Goal: Information Seeking & Learning: Find contact information

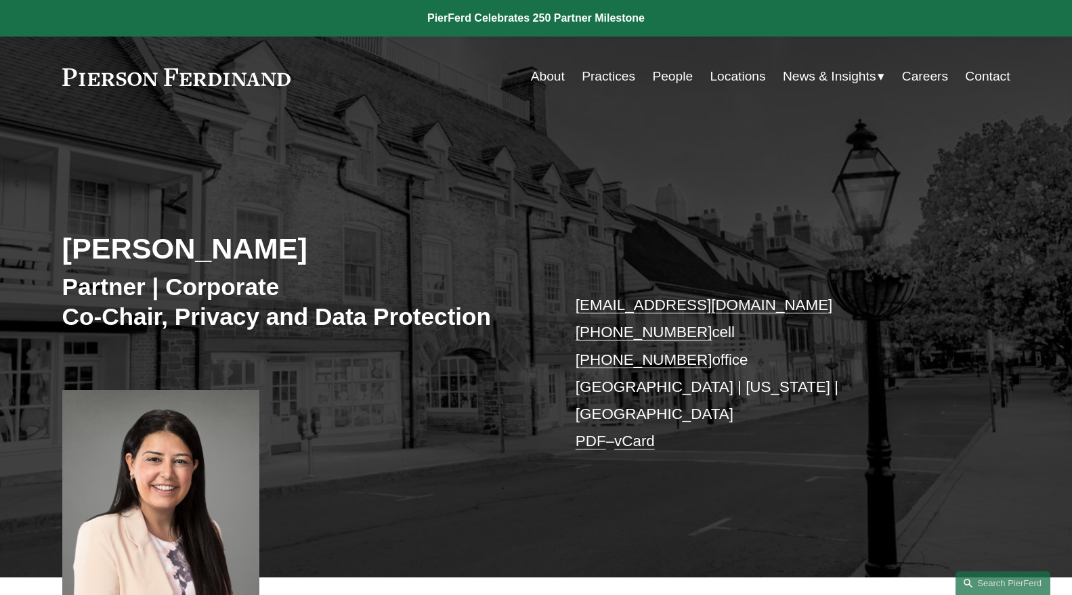
scroll to position [75, 0]
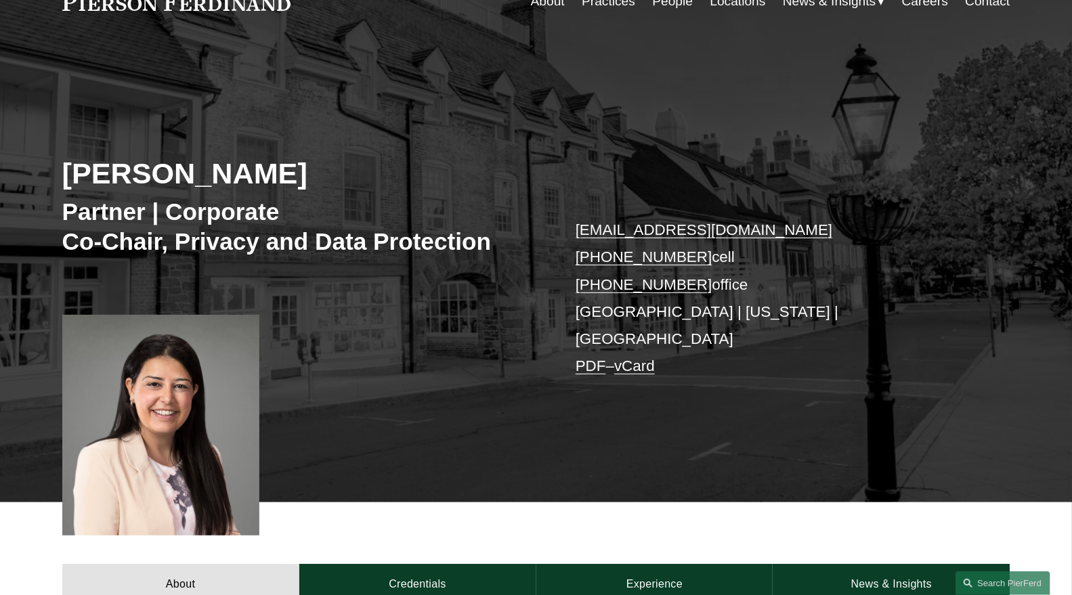
click at [223, 9] on link at bounding box center [176, 2] width 229 height 18
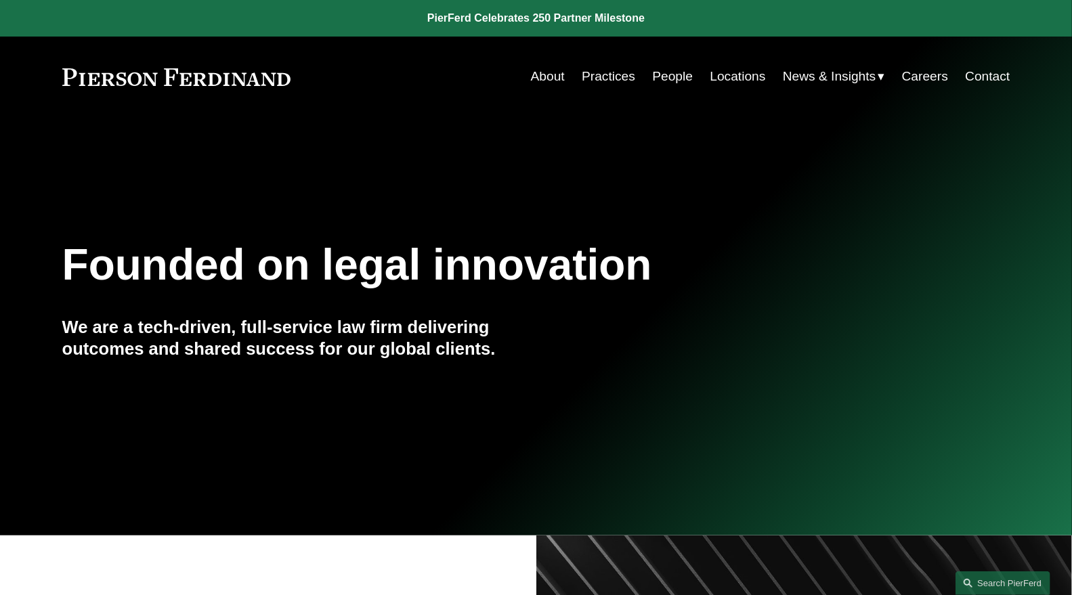
click at [596, 74] on link "Practices" at bounding box center [608, 77] width 53 height 26
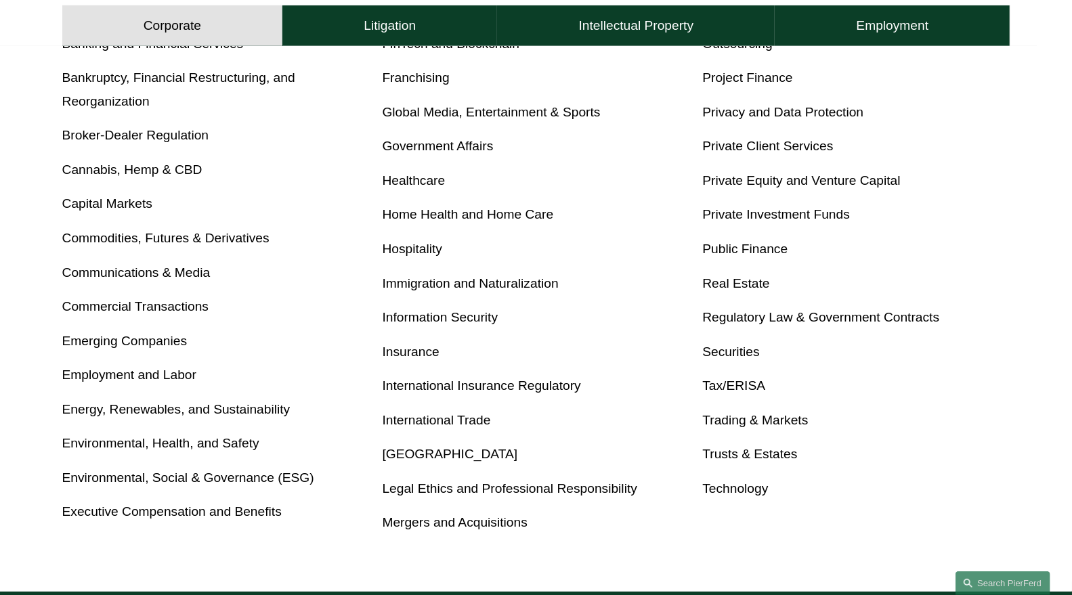
scroll to position [615, 0]
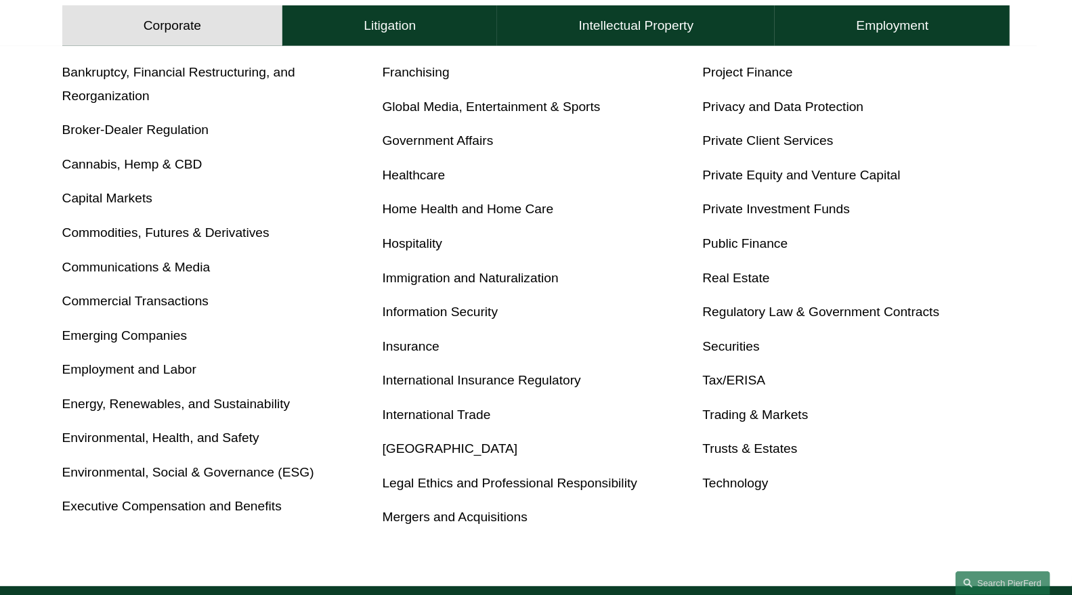
click at [221, 401] on link "Energy, Renewables, and Sustainability" at bounding box center [176, 404] width 228 height 14
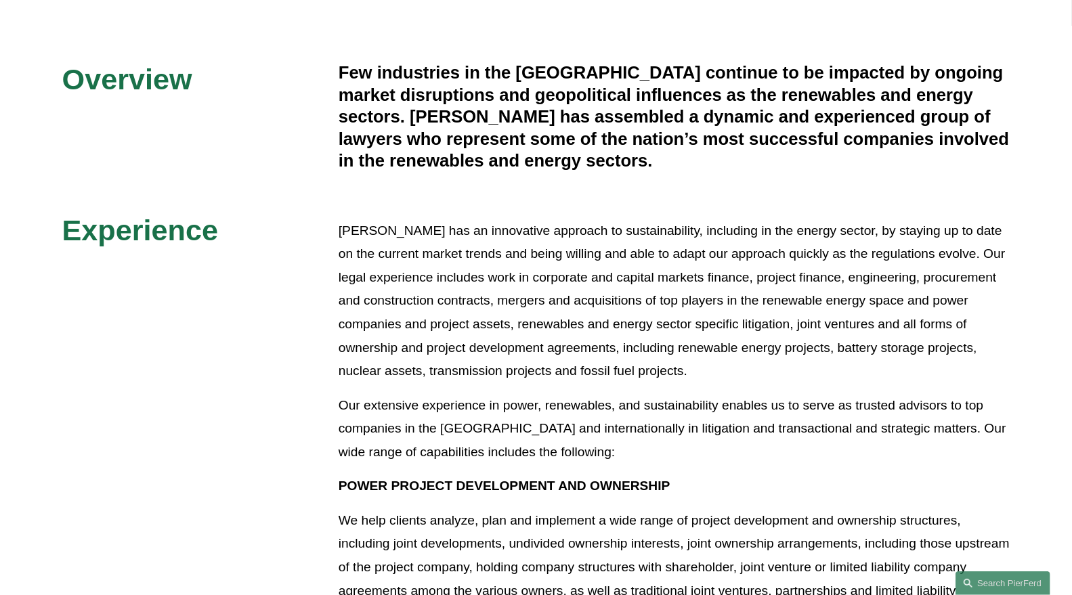
scroll to position [316, 0]
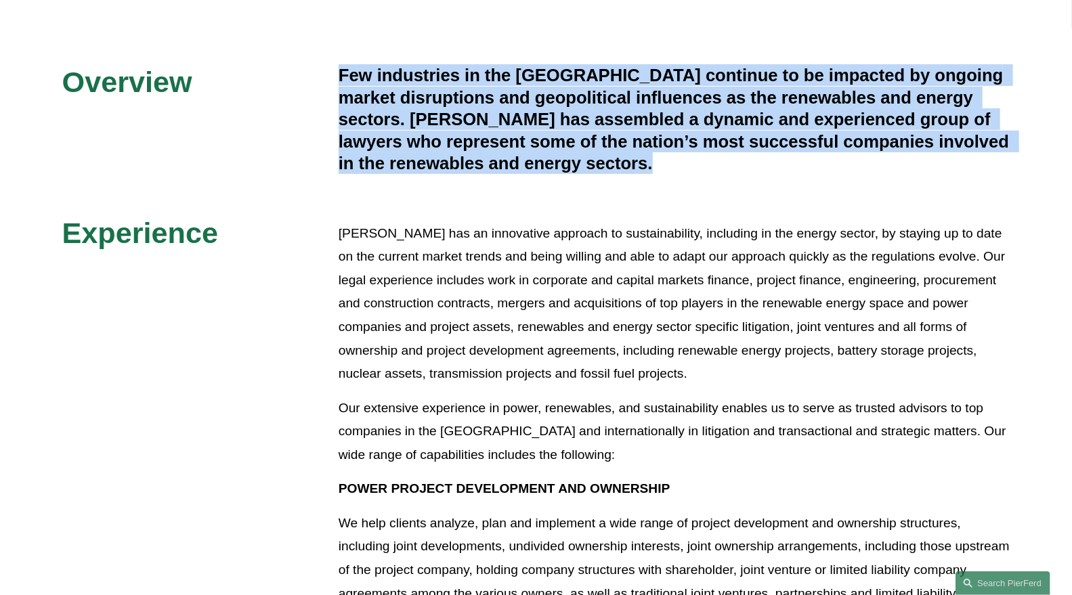
drag, startPoint x: 615, startPoint y: 165, endPoint x: 332, endPoint y: 93, distance: 291.1
copy div "Few industries in the [GEOGRAPHIC_DATA] continue to be impacted by ongoing mark…"
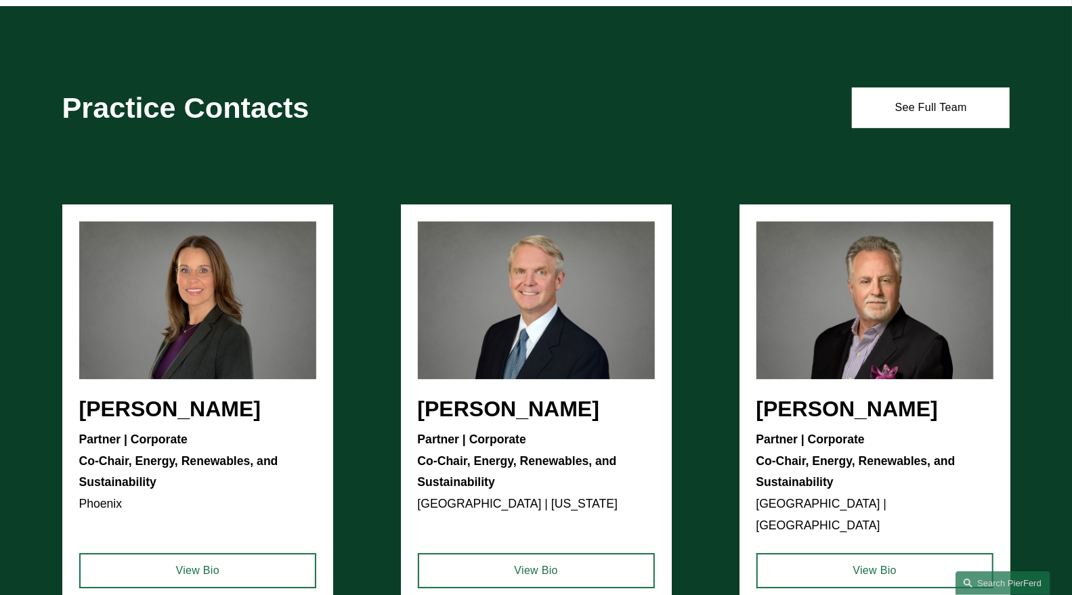
scroll to position [2392, 0]
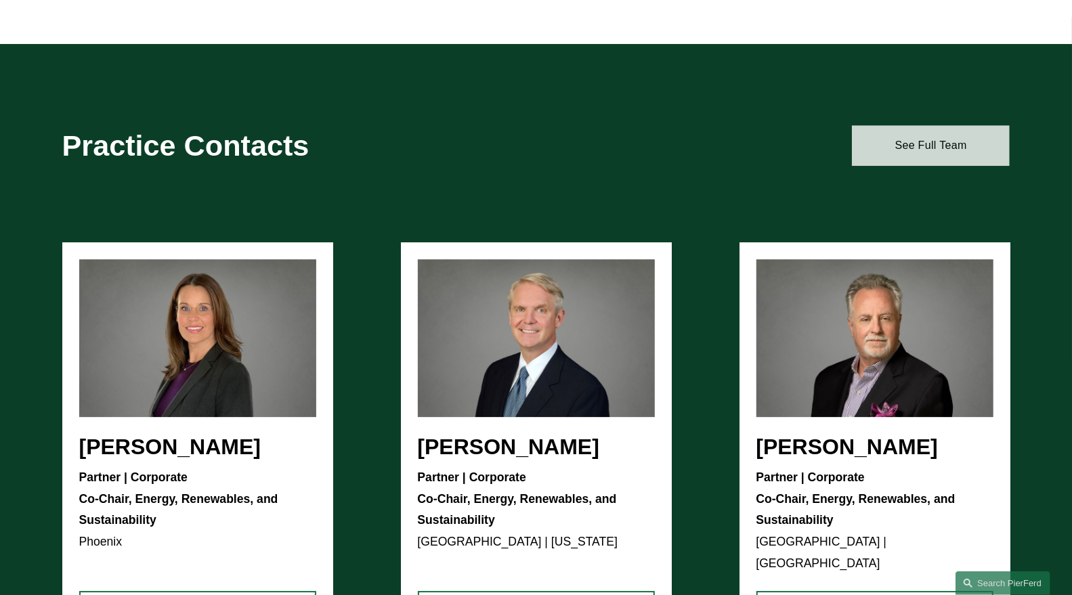
click at [946, 150] on link "See Full Team" at bounding box center [931, 145] width 158 height 41
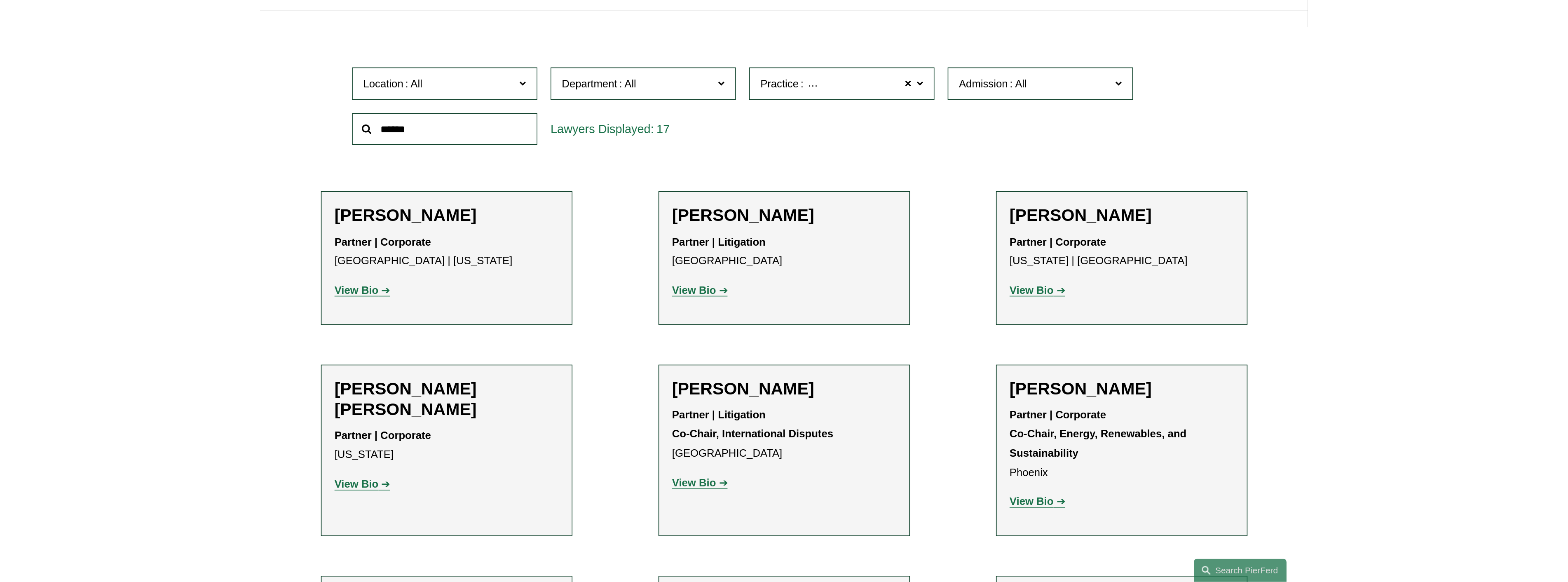
scroll to position [244, 0]
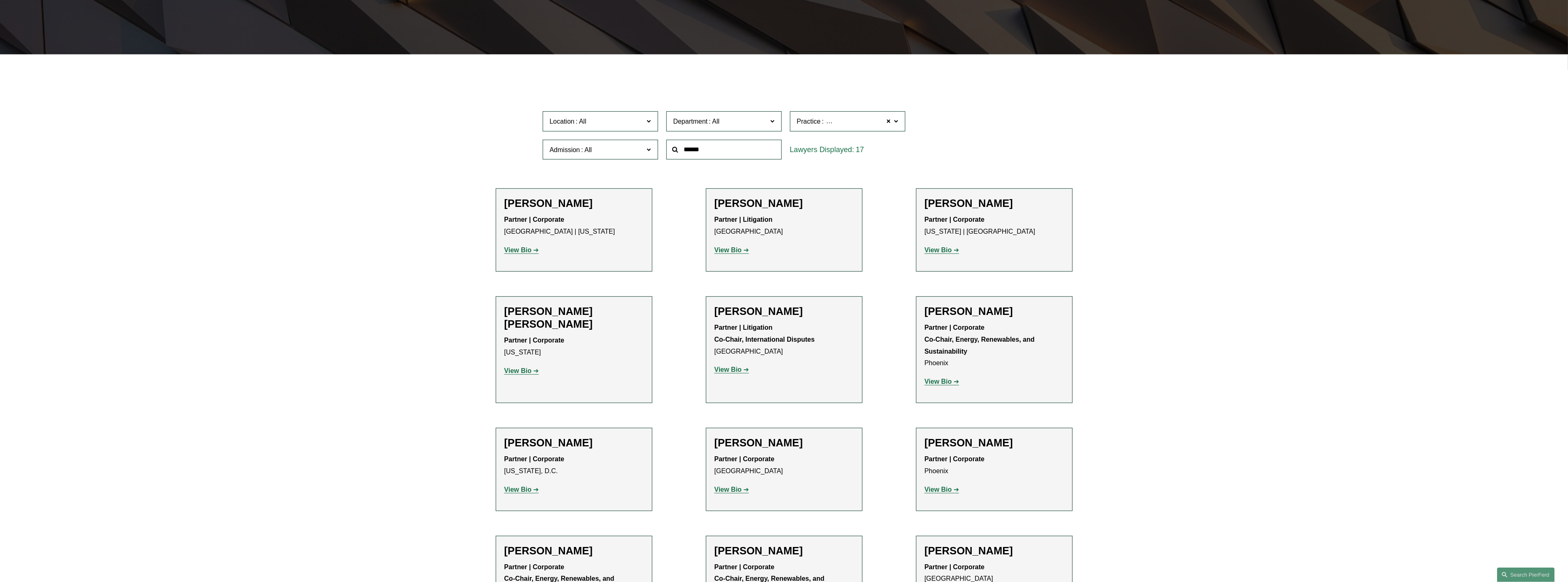
click at [652, 114] on label "Practice Energy, Renewables, and Sustainability" at bounding box center [848, 121] width 116 height 20
click at [0, 0] on link "All" at bounding box center [0, 0] width 0 height 0
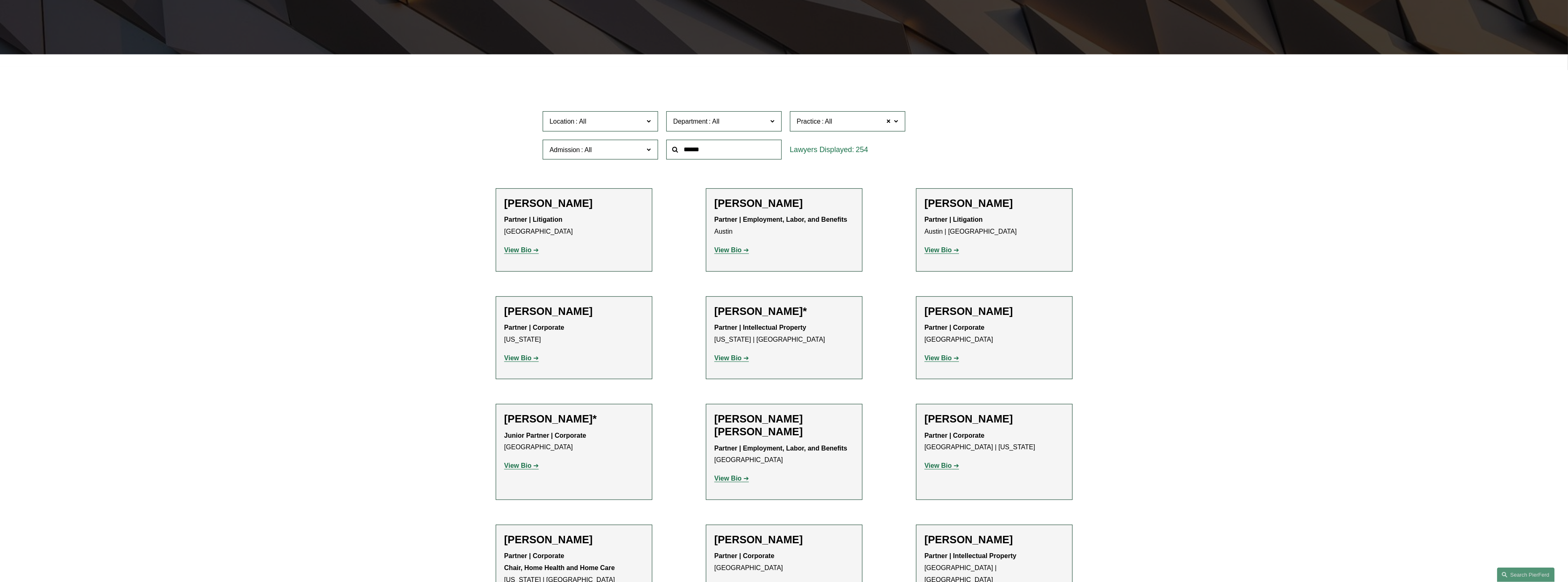
click at [623, 152] on span "Admission" at bounding box center [597, 150] width 94 height 11
click at [0, 0] on link "High Court of Australia" at bounding box center [0, 0] width 0 height 0
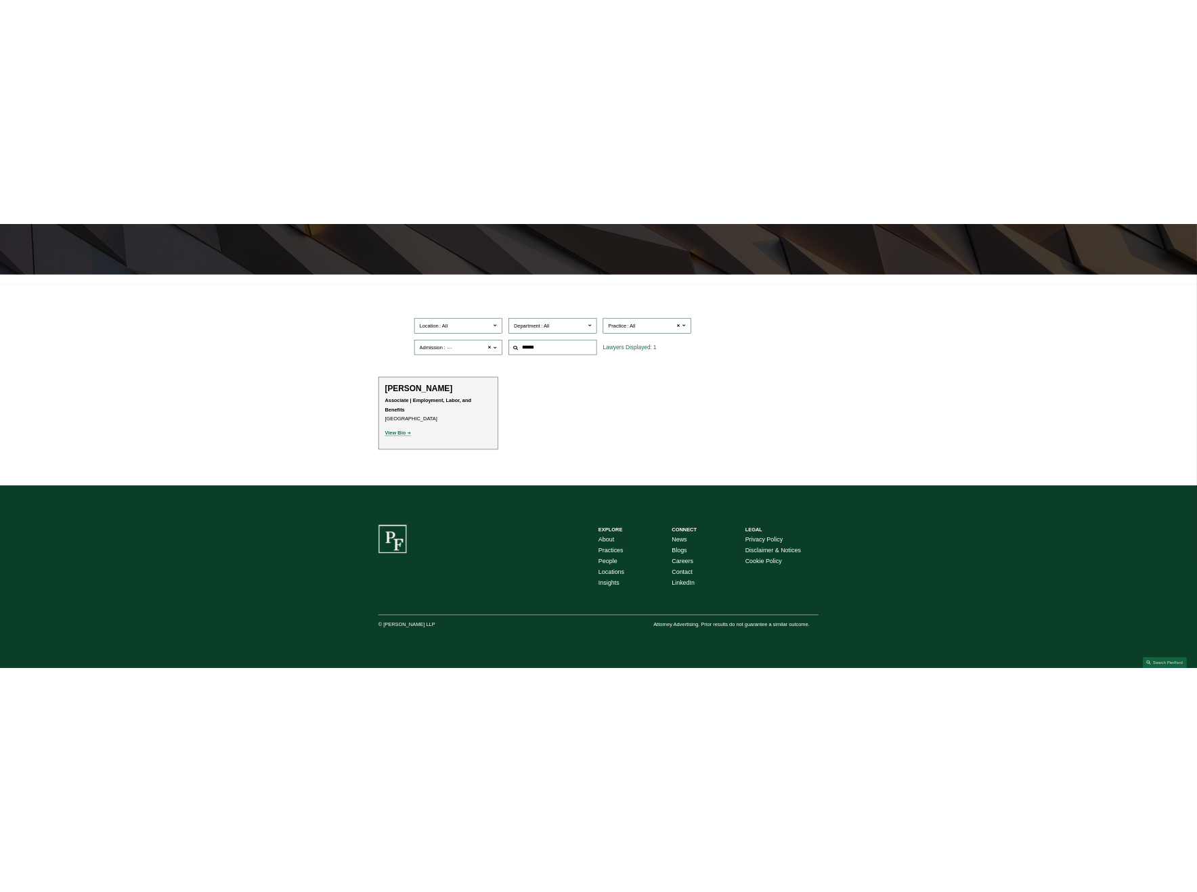
scroll to position [384, 0]
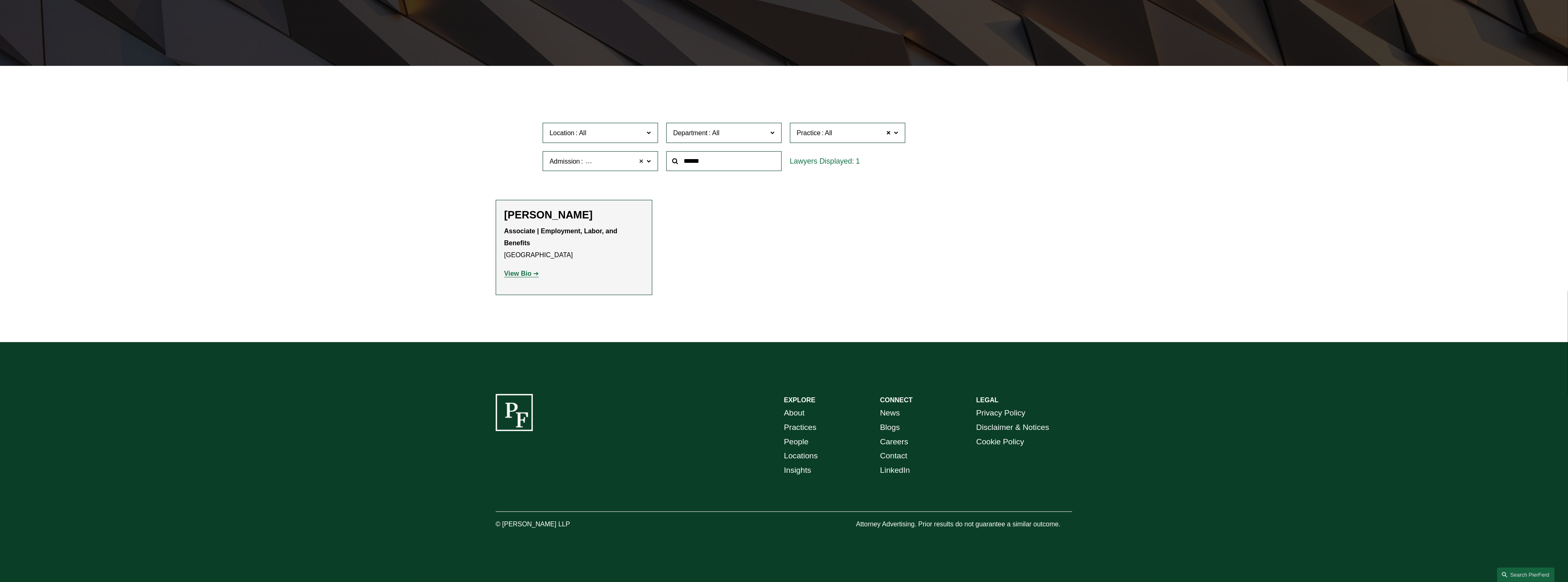
click at [642, 161] on span at bounding box center [642, 161] width 5 height 11
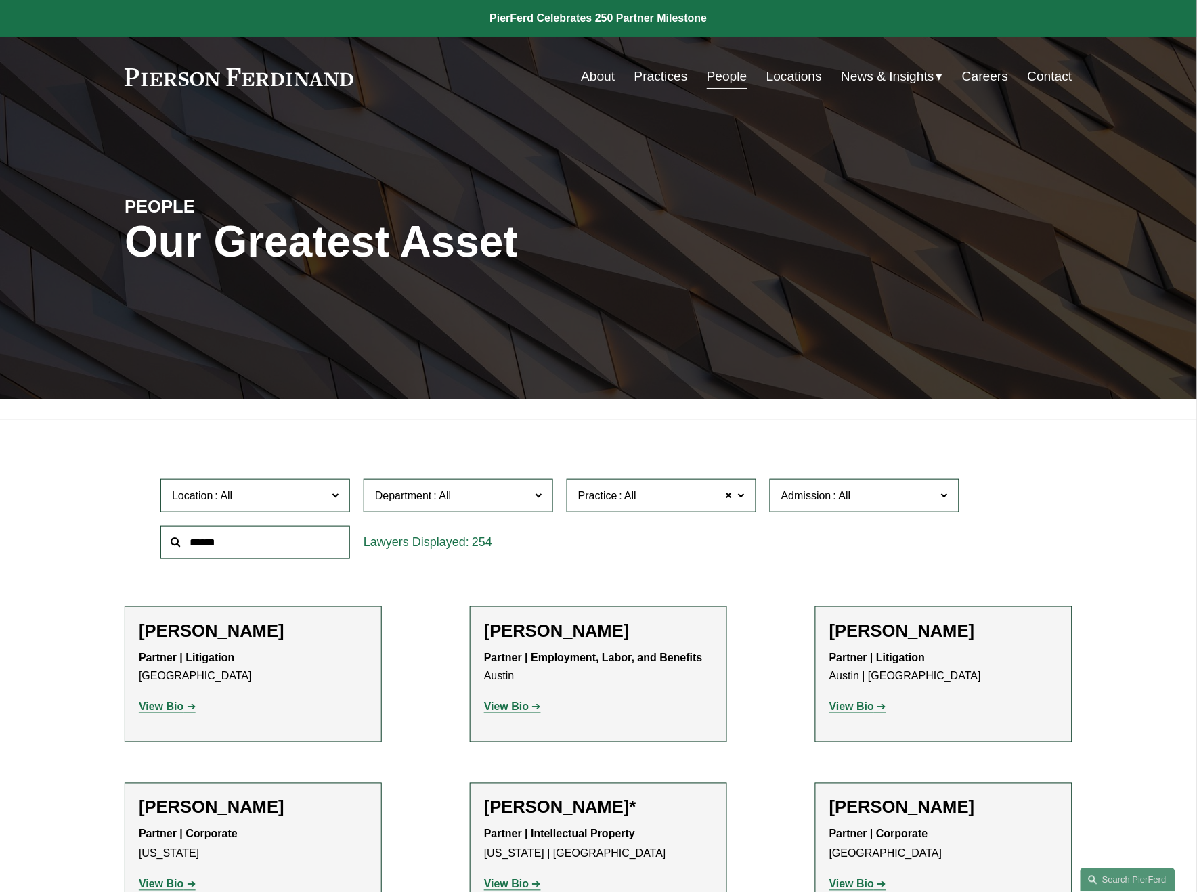
click at [653, 61] on div "Skip to Content About Practices People Locations" at bounding box center [598, 77] width 1197 height 80
click at [665, 82] on link "Practices" at bounding box center [660, 77] width 53 height 26
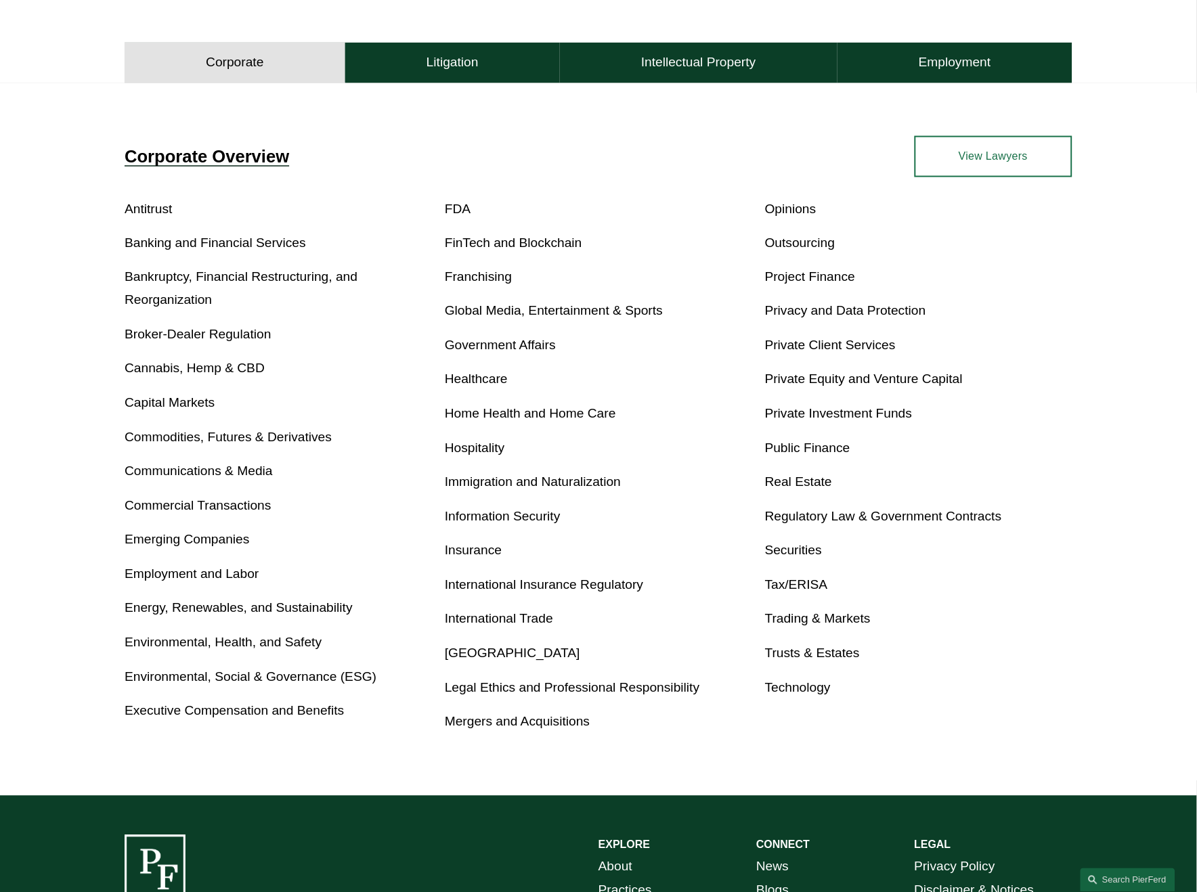
scroll to position [451, 0]
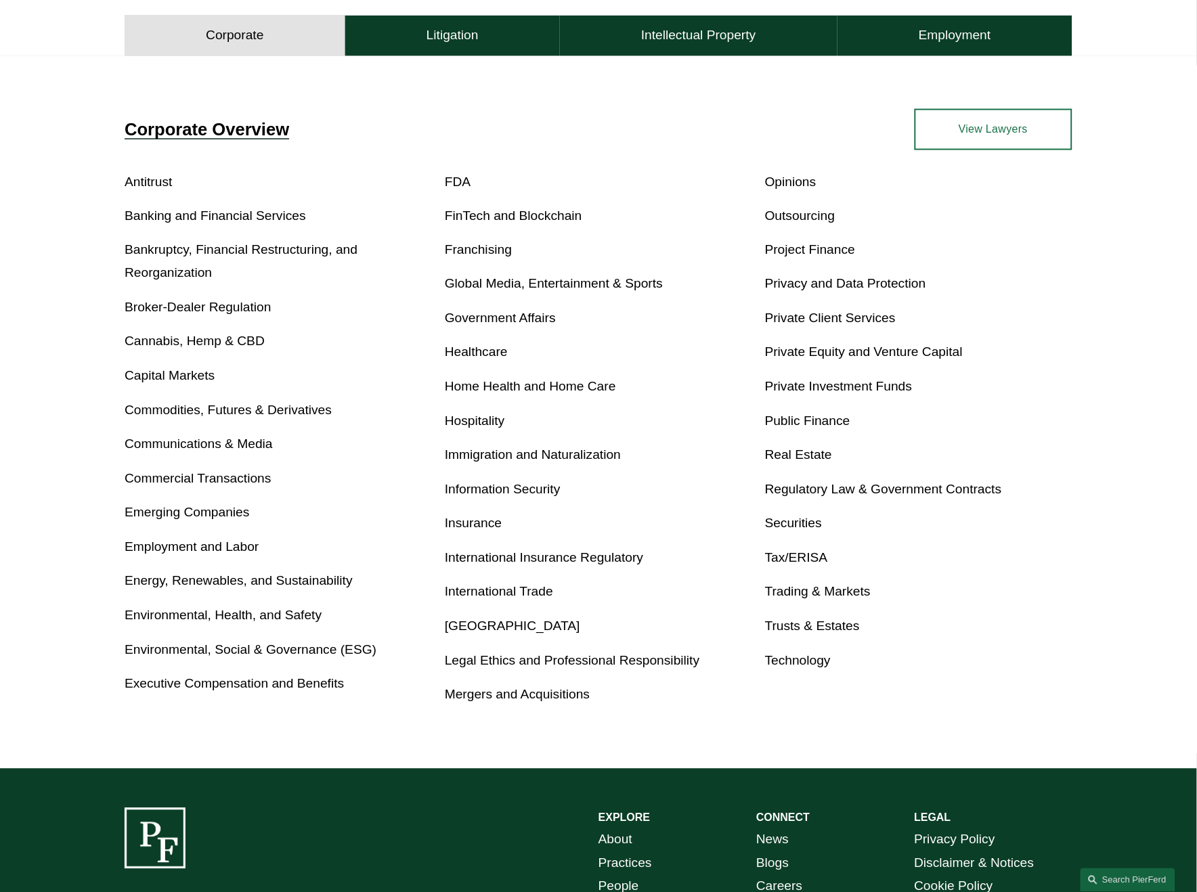
click at [291, 580] on link "Energy, Renewables, and Sustainability" at bounding box center [239, 581] width 228 height 14
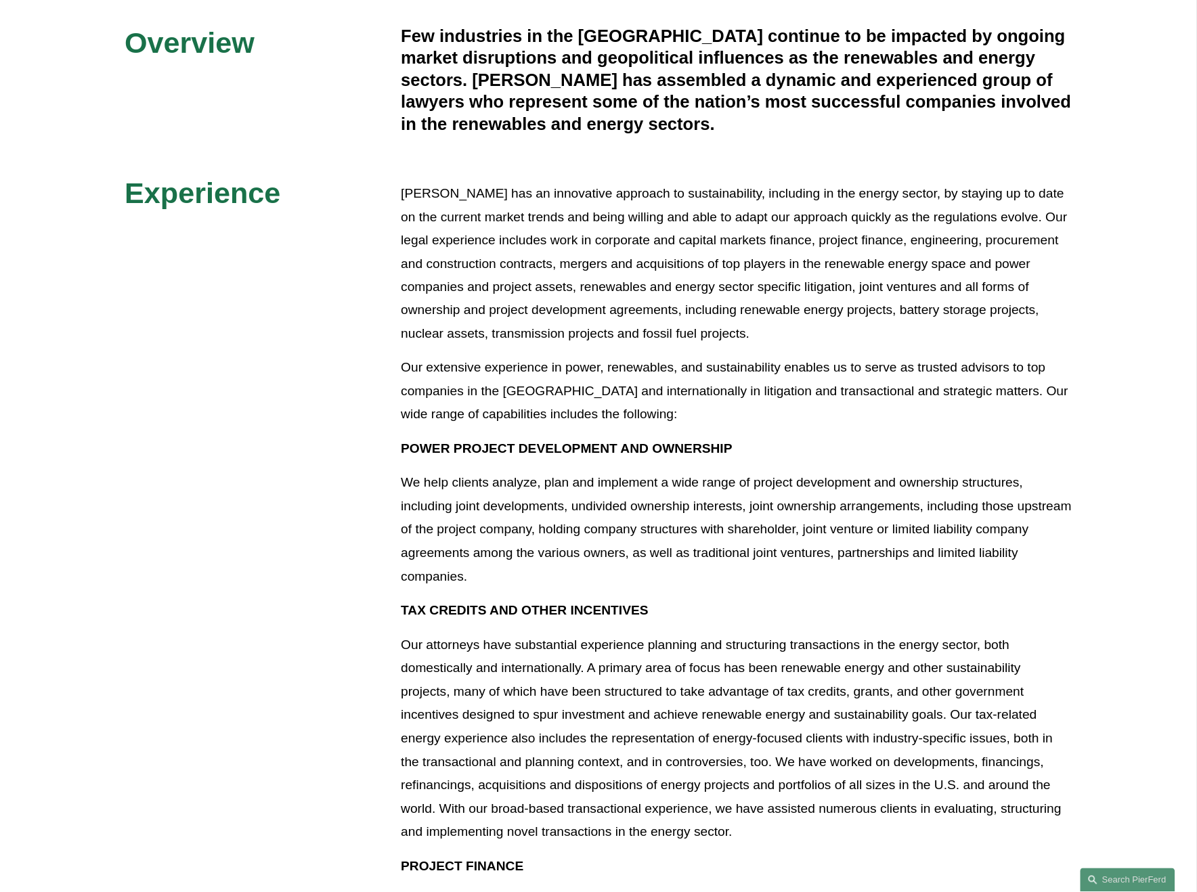
scroll to position [376, 0]
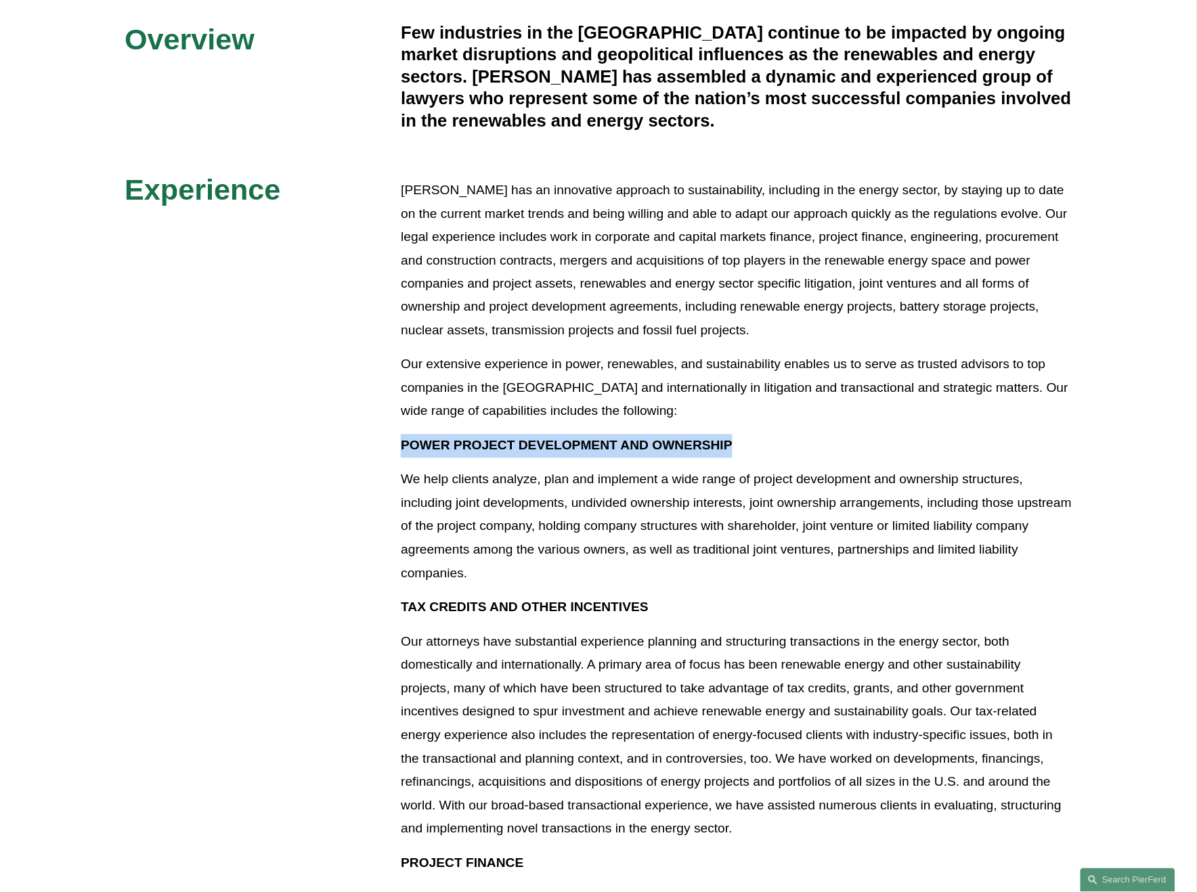
drag, startPoint x: 733, startPoint y: 444, endPoint x: 404, endPoint y: 456, distance: 328.6
click at [404, 456] on p "POWER PROJECT DEVELOPMENT AND OWNERSHIP" at bounding box center [737, 447] width 672 height 24
copy strong "POWER PROJECT DEVELOPMENT AND OWNERSHIP"
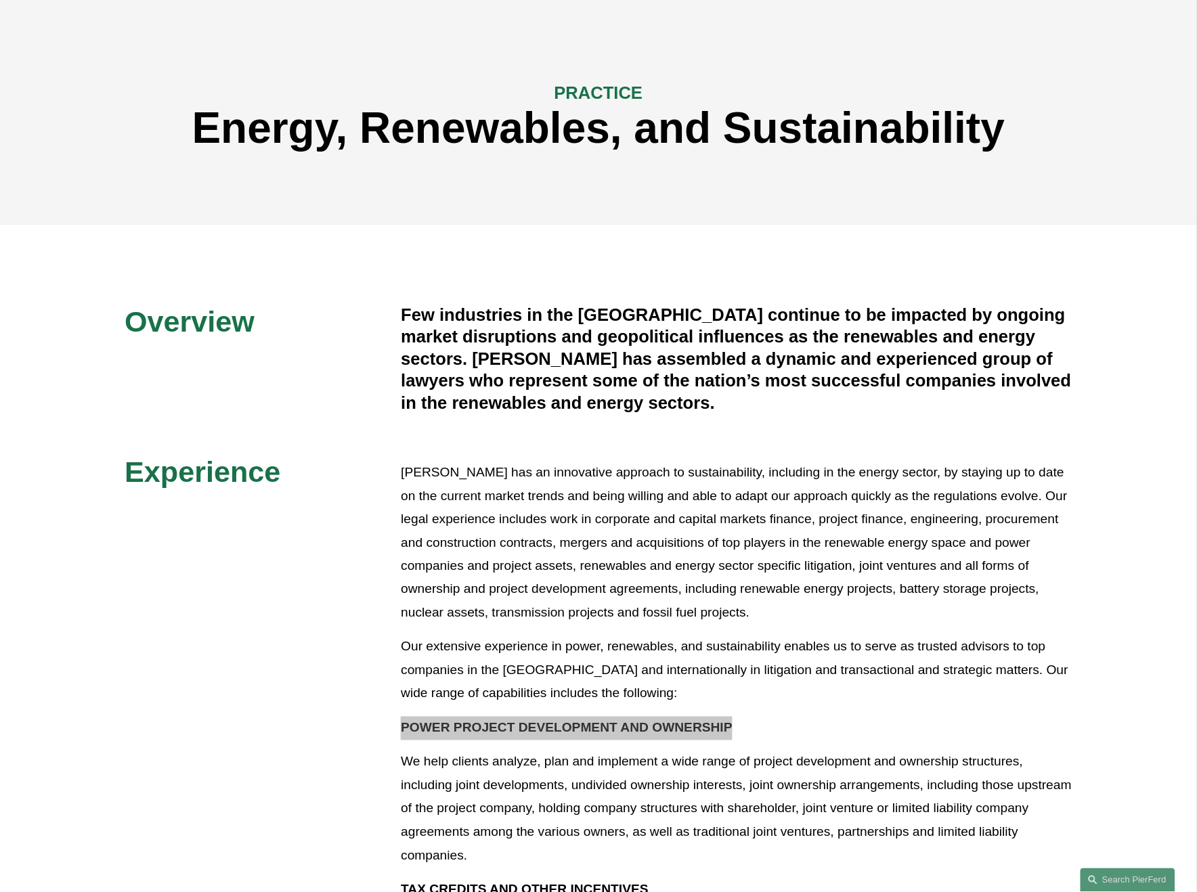
scroll to position [0, 0]
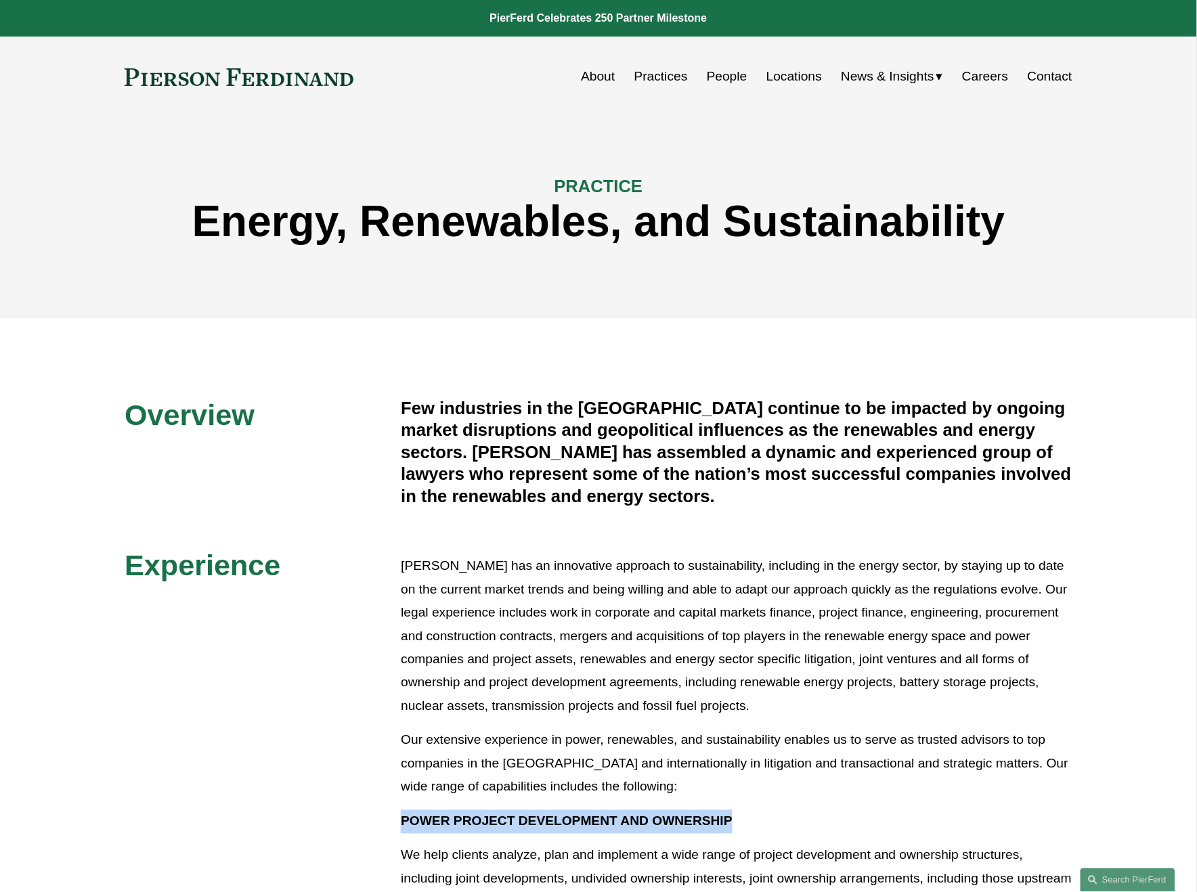
click at [598, 76] on link "About" at bounding box center [598, 77] width 34 height 26
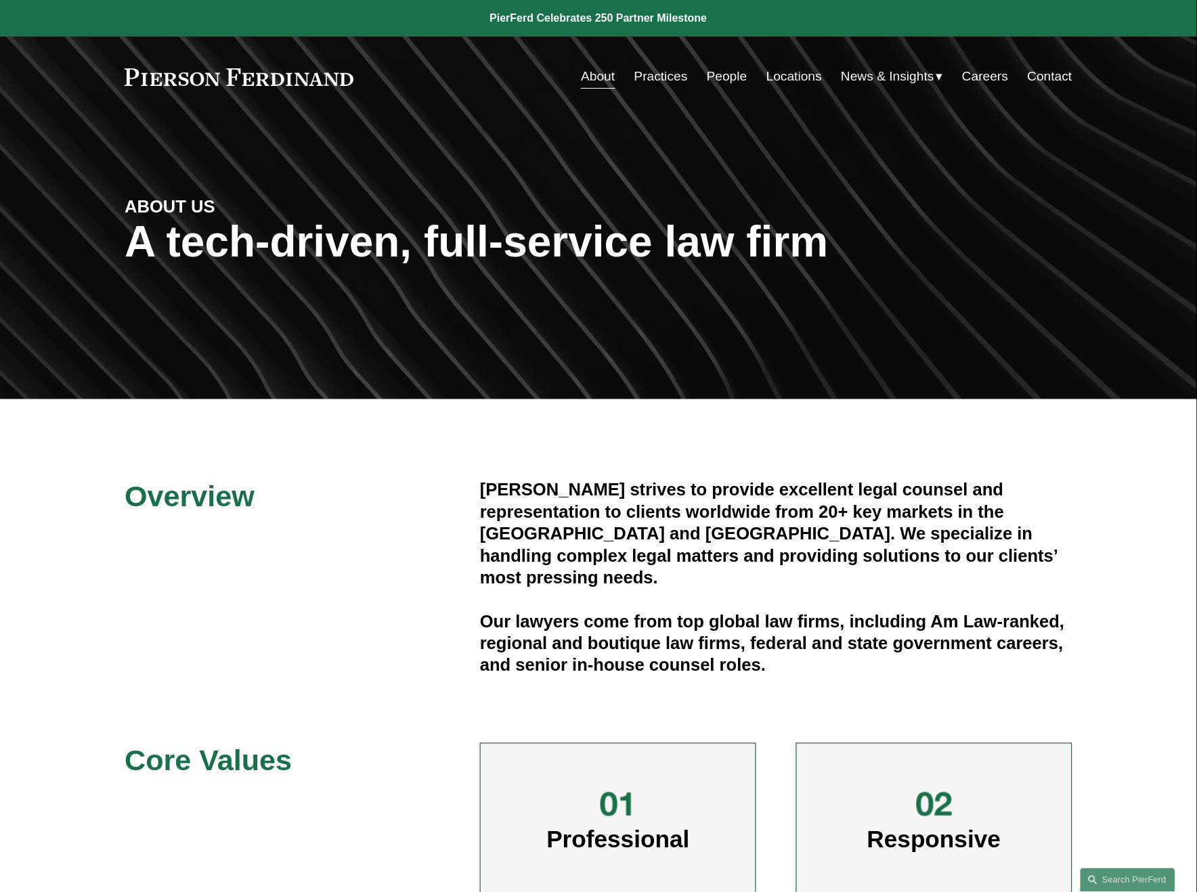
click at [267, 71] on link at bounding box center [239, 77] width 229 height 18
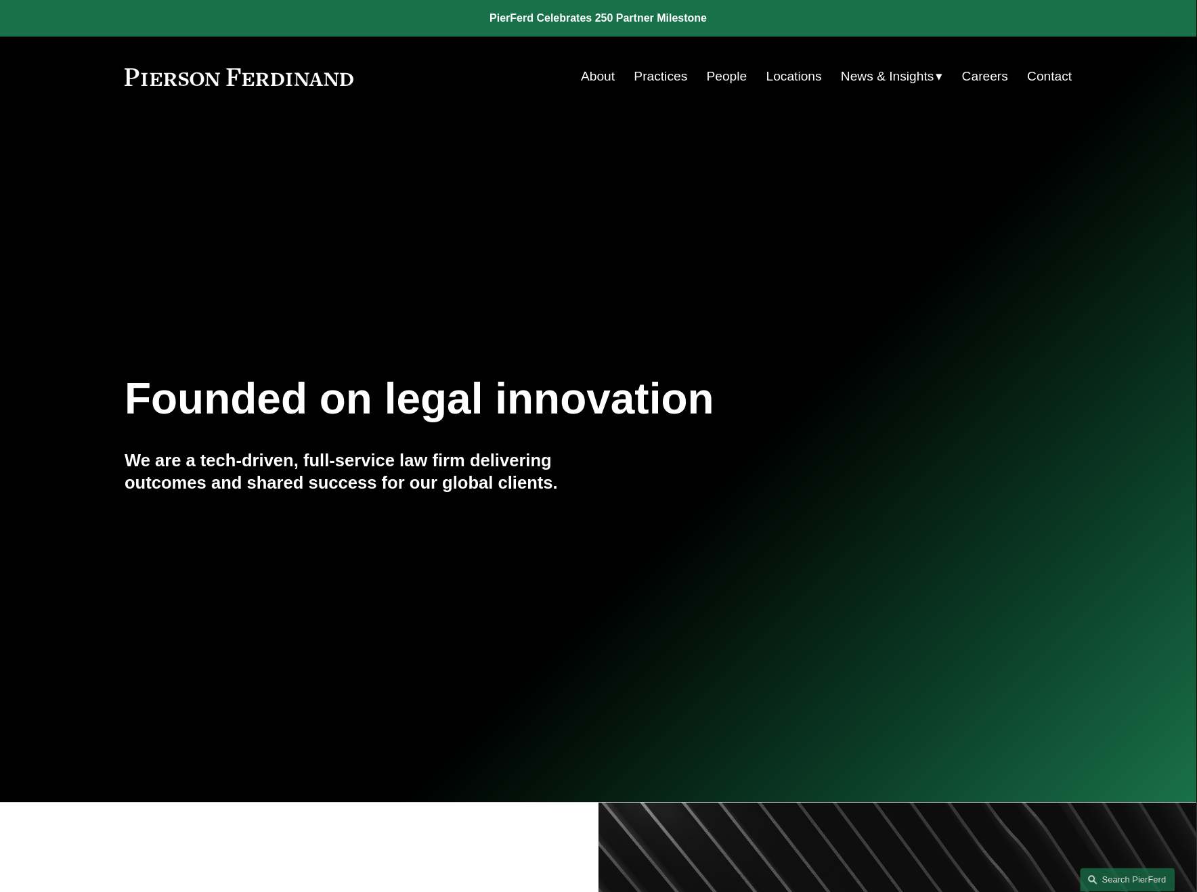
click at [707, 75] on link "People" at bounding box center [727, 77] width 41 height 26
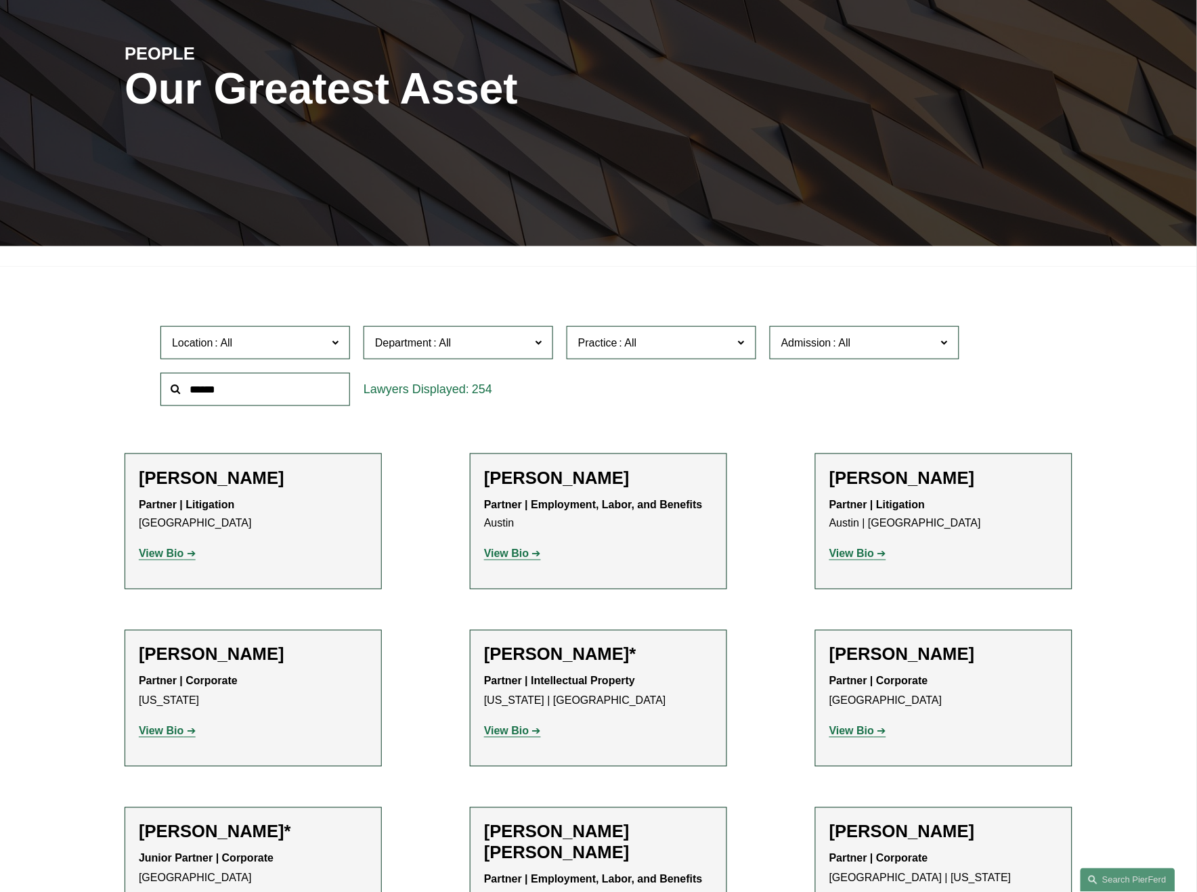
scroll to position [150, 0]
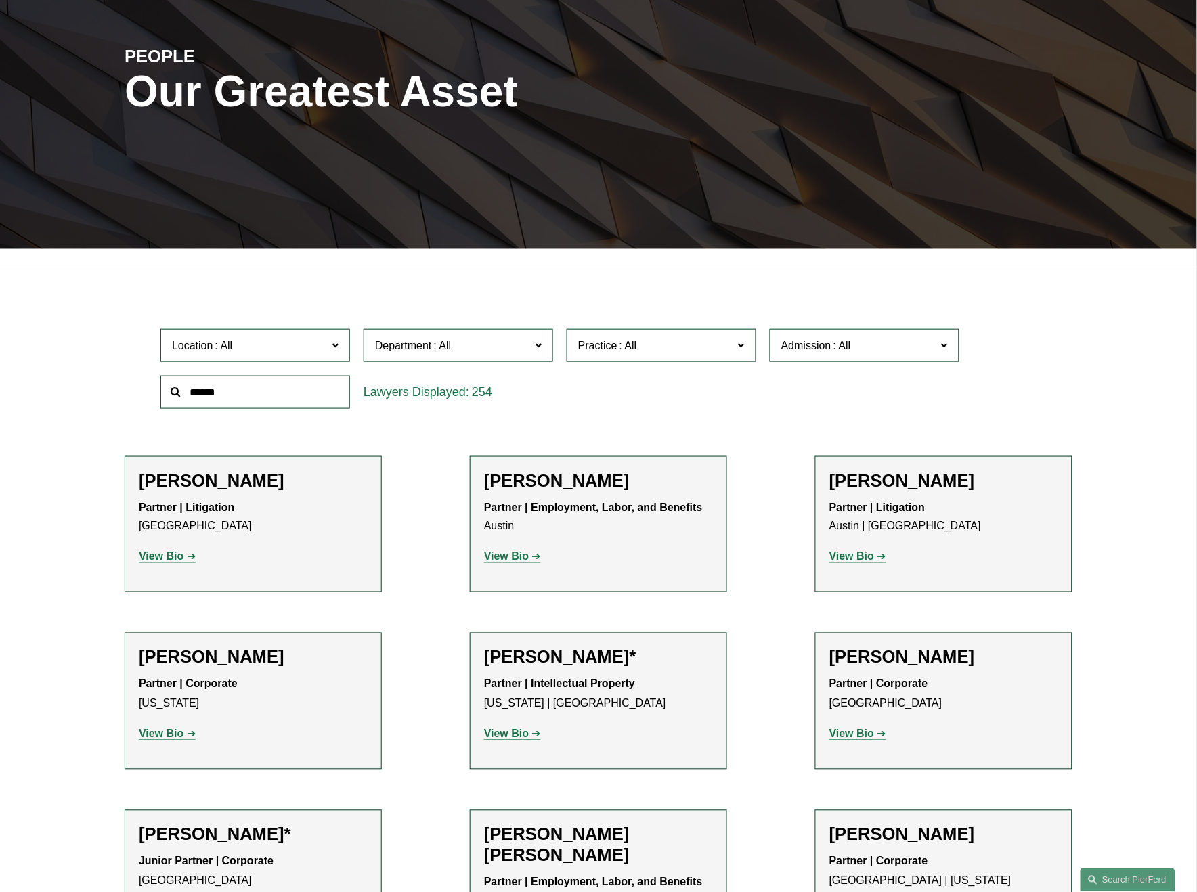
click at [269, 400] on input "text" at bounding box center [255, 392] width 190 height 33
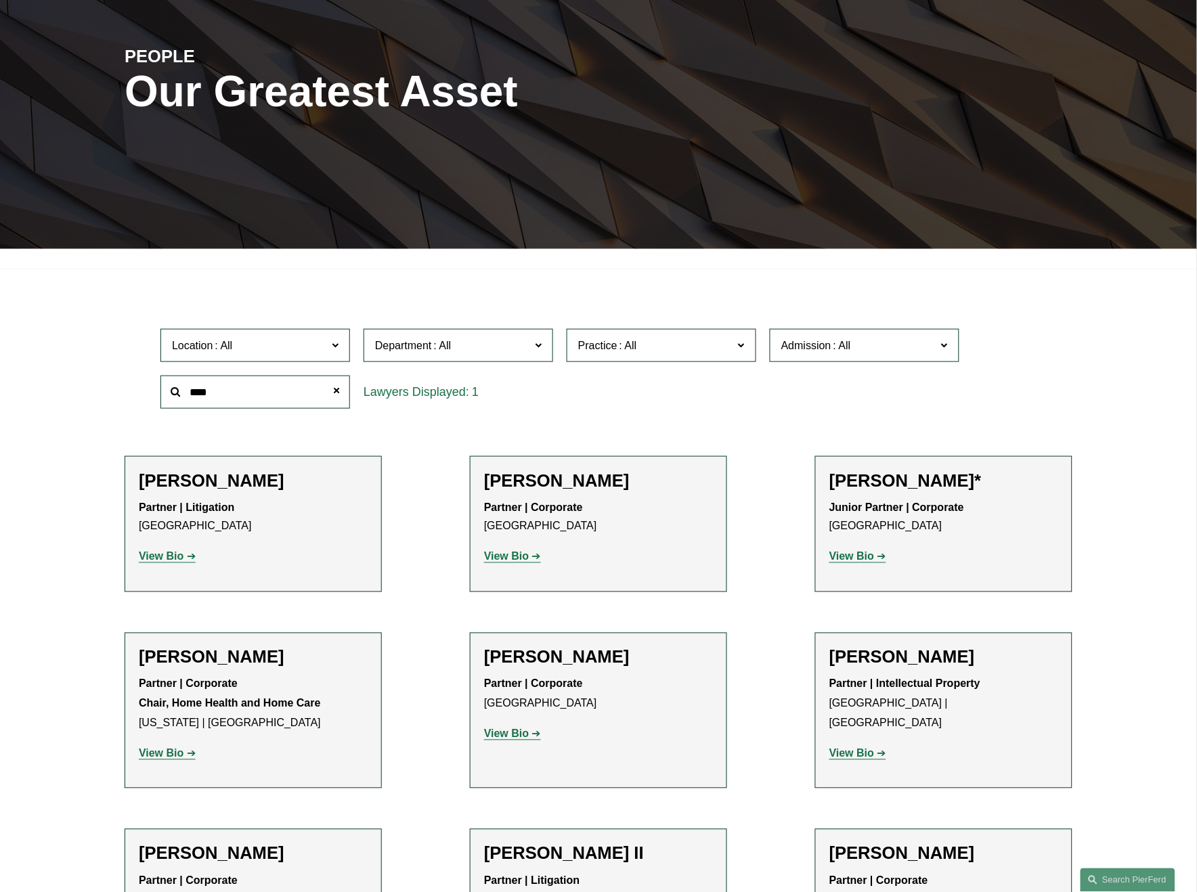
type input "****"
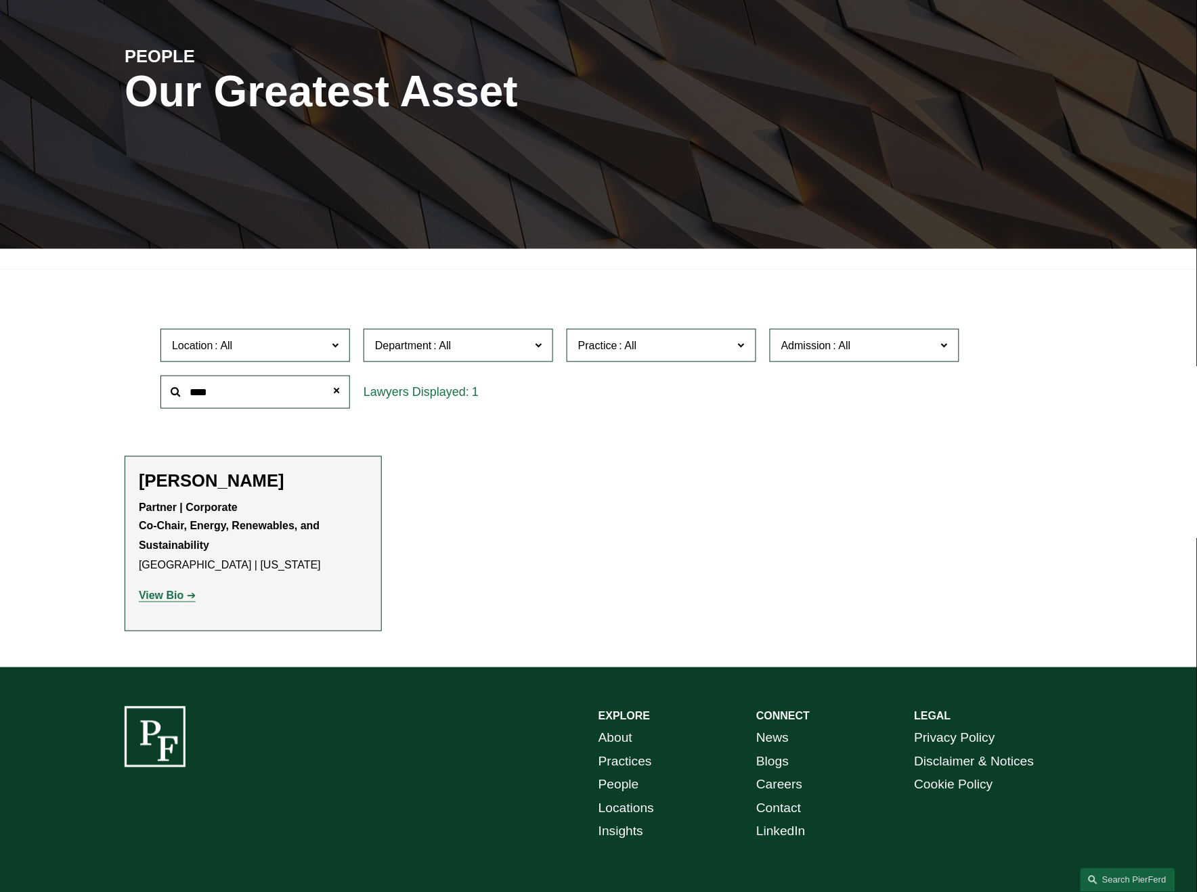
click at [179, 601] on strong "View Bio" at bounding box center [161, 596] width 45 height 12
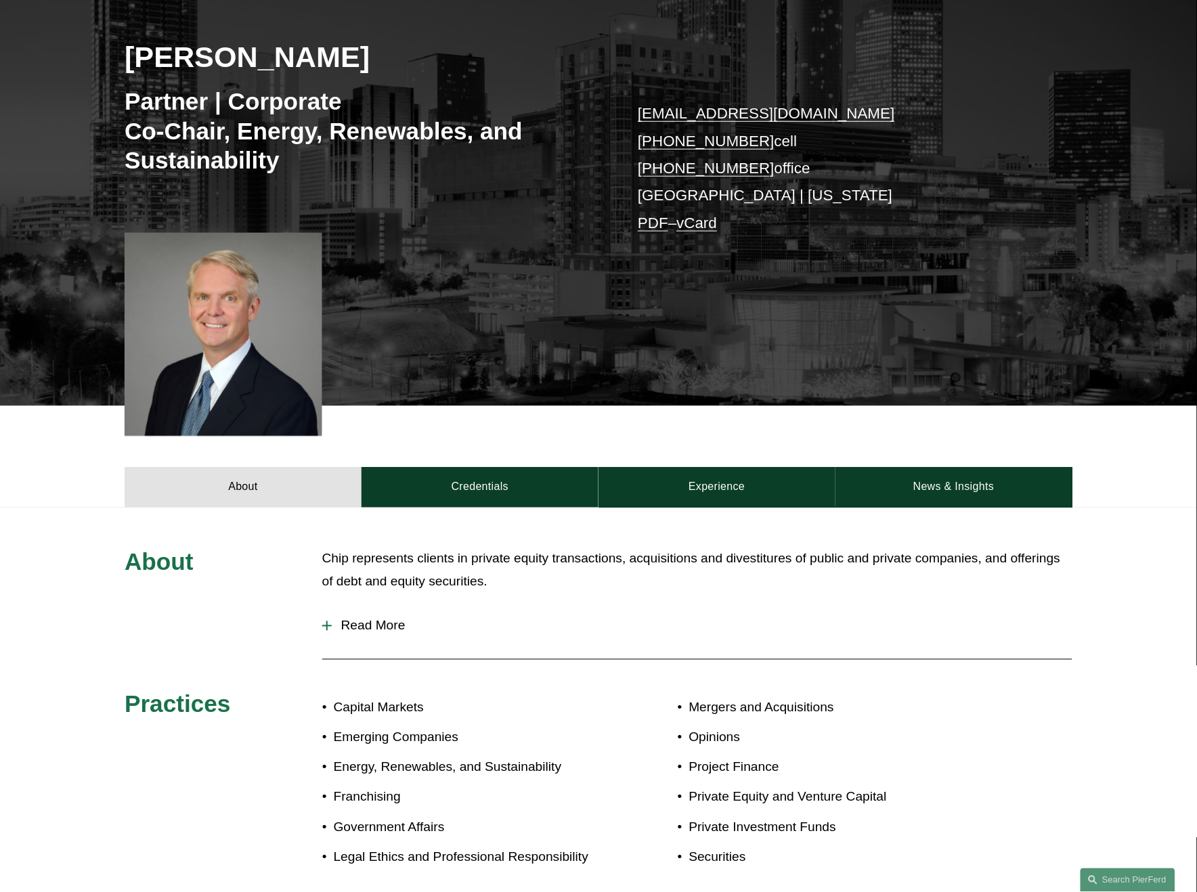
scroll to position [150, 0]
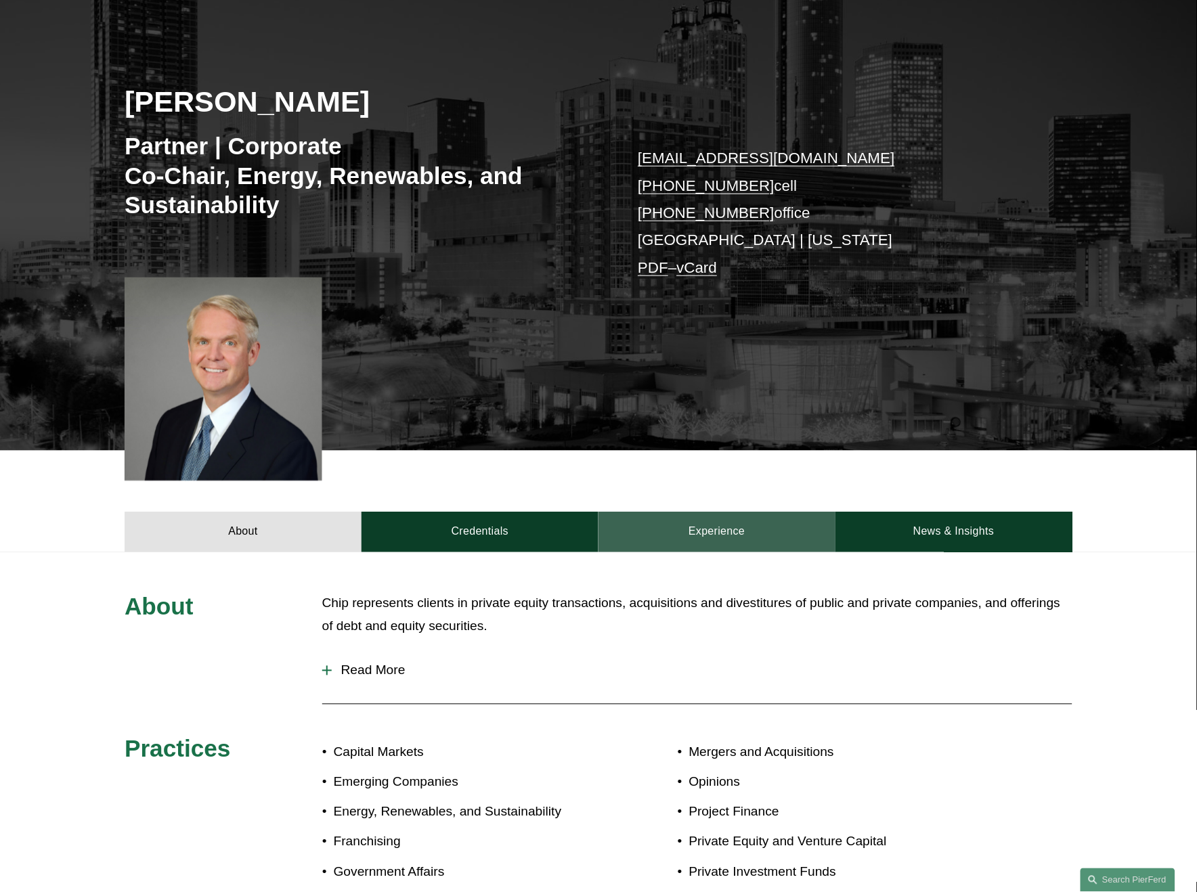
click at [686, 536] on link "Experience" at bounding box center [716, 532] width 237 height 41
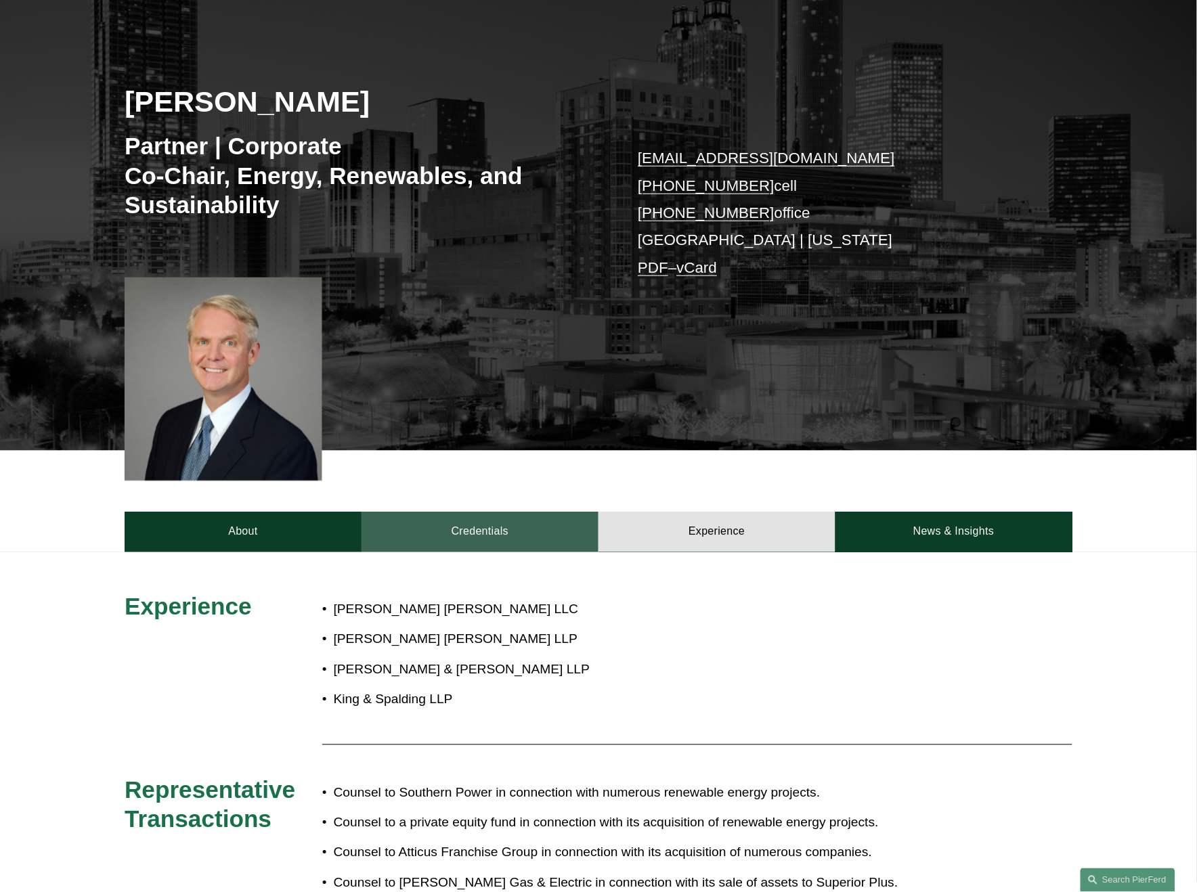
click at [504, 540] on link "Credentials" at bounding box center [480, 532] width 237 height 41
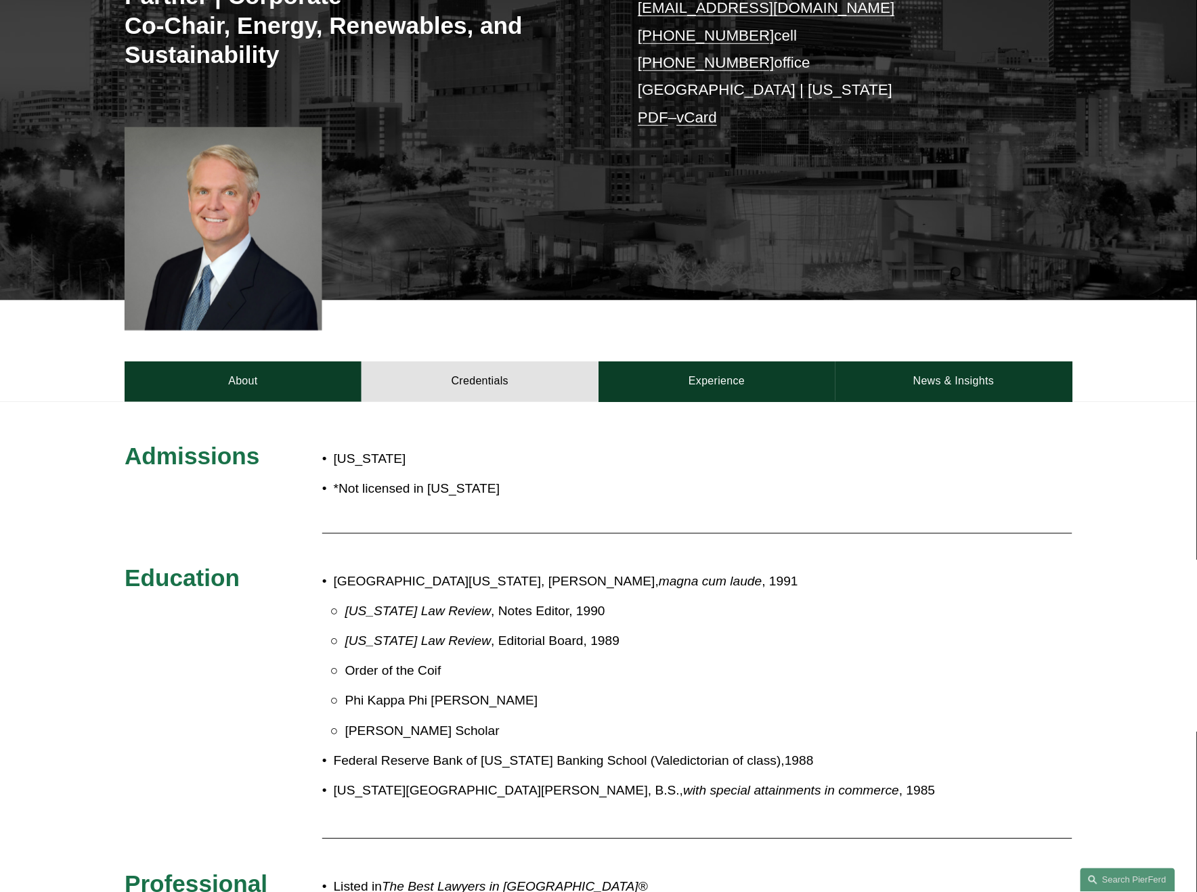
scroll to position [75, 0]
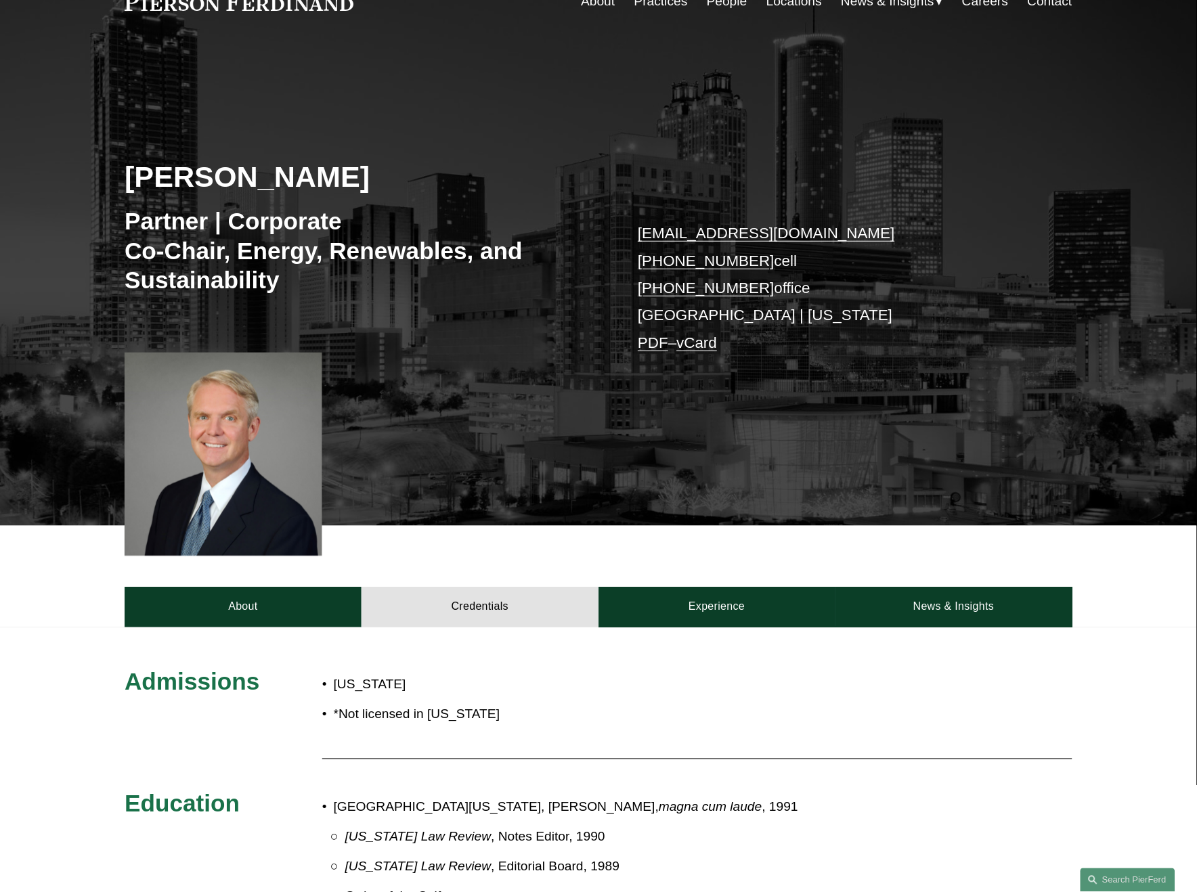
click at [657, 348] on link "PDF" at bounding box center [653, 342] width 30 height 17
